Goal: Navigation & Orientation: Find specific page/section

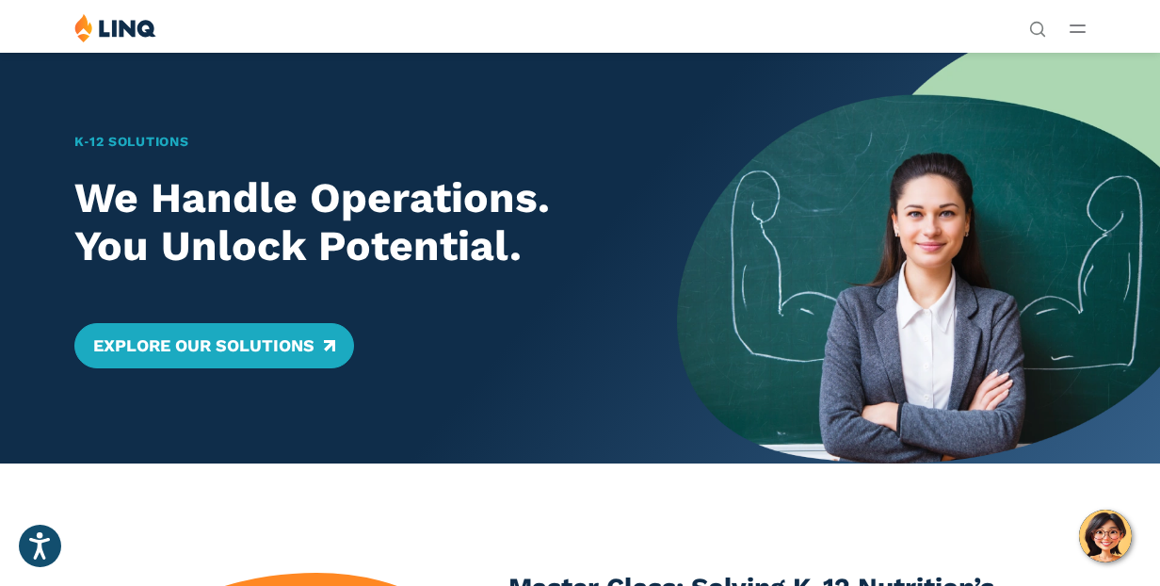
click at [1081, 27] on icon "Open Main Menu" at bounding box center [1077, 28] width 16 height 8
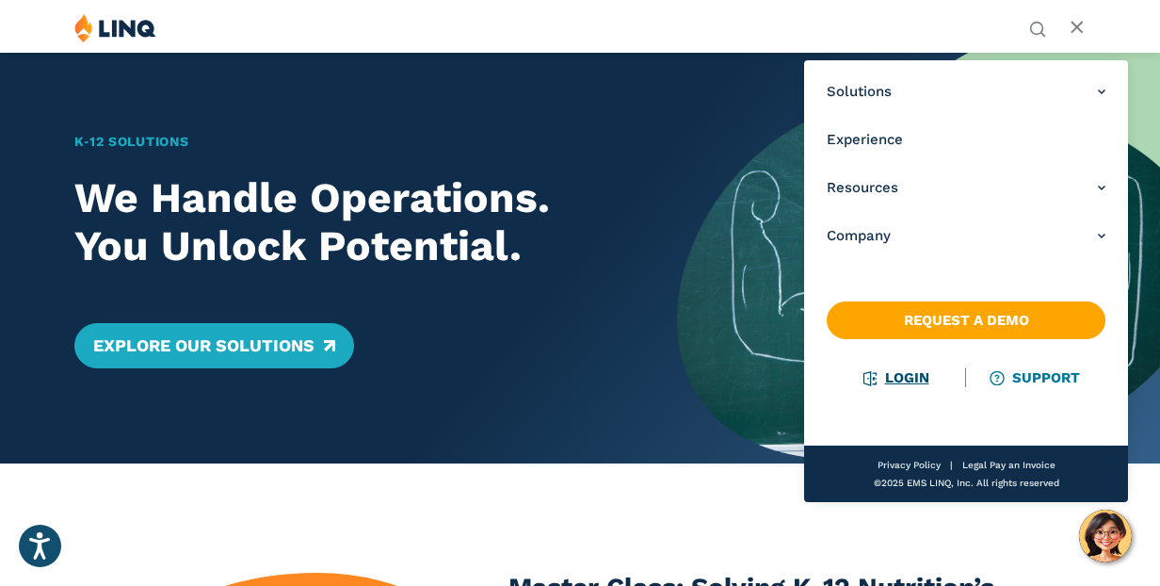
click at [903, 372] on link "Login" at bounding box center [895, 377] width 65 height 17
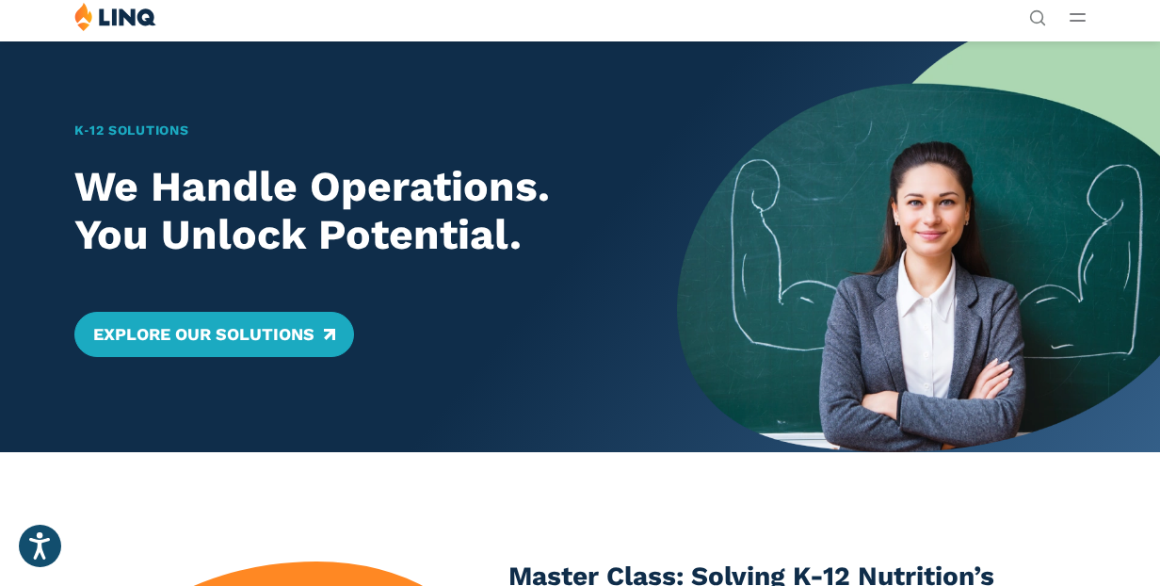
scroll to position [10, 0]
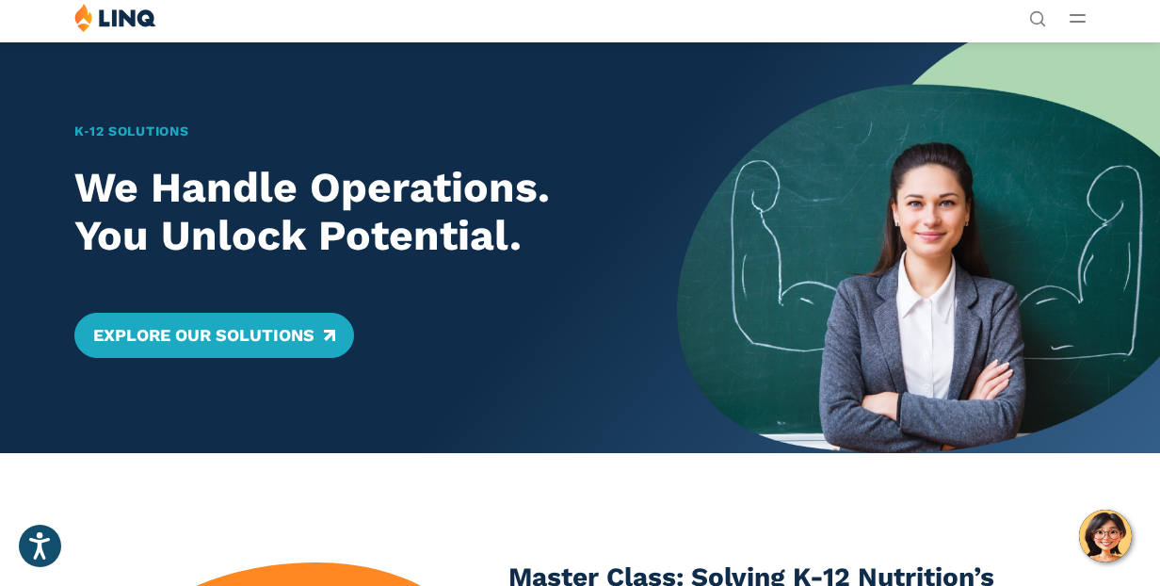
click at [1074, 25] on button "Open Main Menu" at bounding box center [1077, 18] width 16 height 21
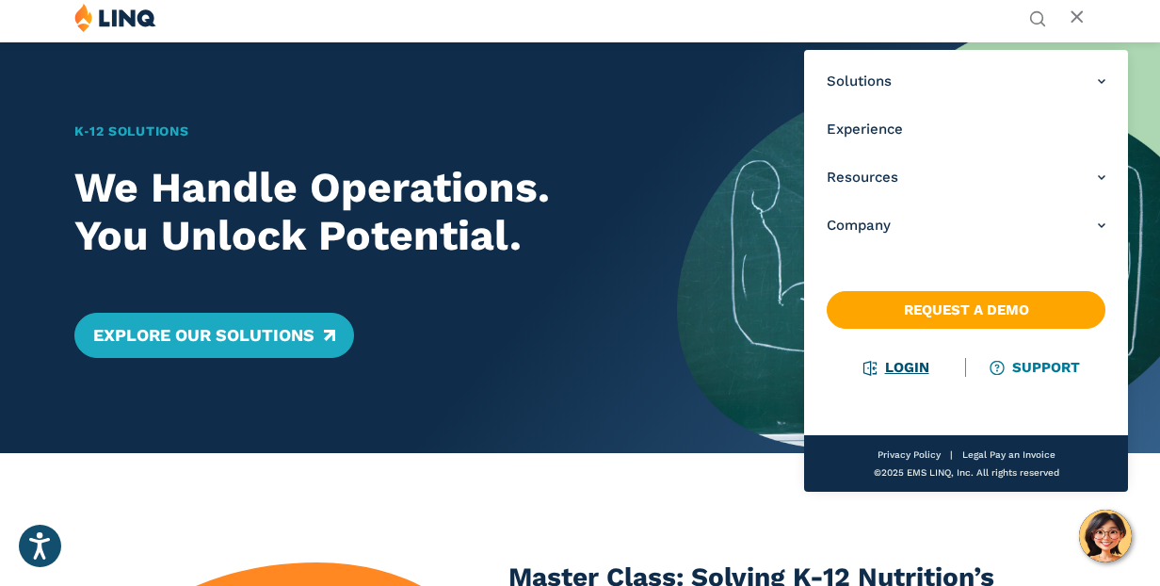
click at [911, 359] on link "Login" at bounding box center [895, 367] width 65 height 17
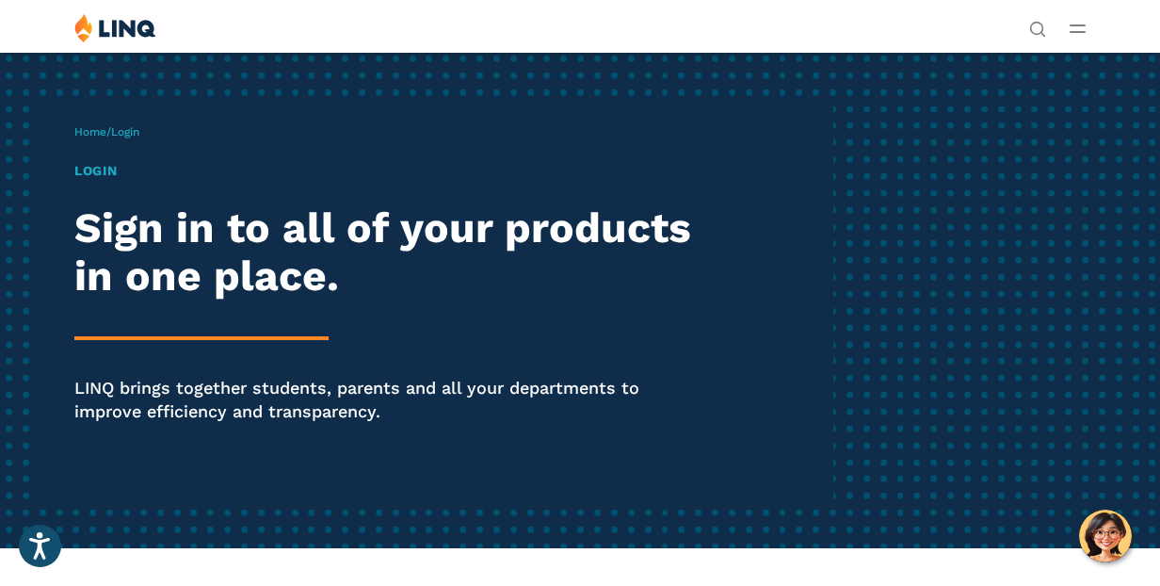
click at [136, 135] on span "Login" at bounding box center [125, 131] width 28 height 13
click at [91, 171] on h1 "Login" at bounding box center [392, 171] width 637 height 20
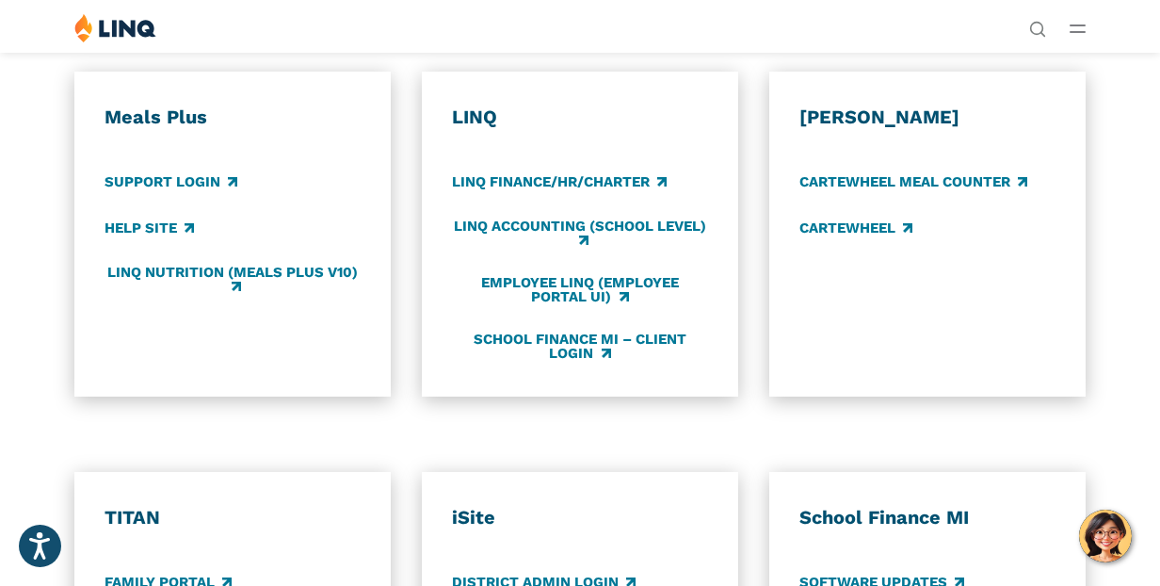
scroll to position [883, 0]
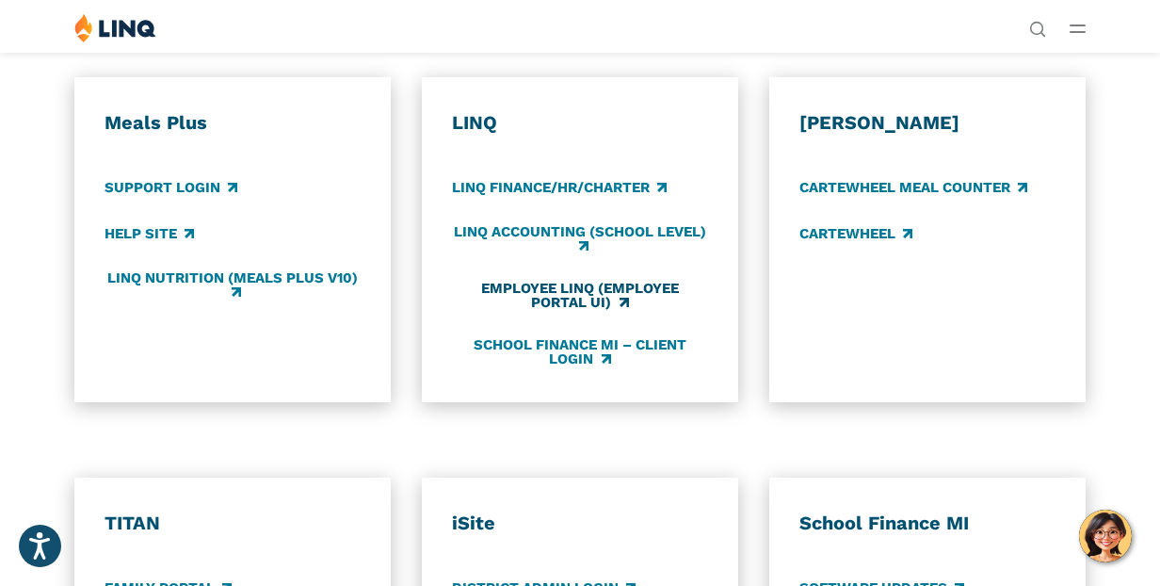
click at [607, 293] on link "Employee LINQ (Employee Portal UI)" at bounding box center [580, 295] width 256 height 31
click at [597, 266] on div "LINQ LINQ Finance/HR/Charter LINQ Accounting (school level) Employee LINQ (Empl…" at bounding box center [580, 239] width 256 height 257
